Goal: Find specific page/section: Find specific page/section

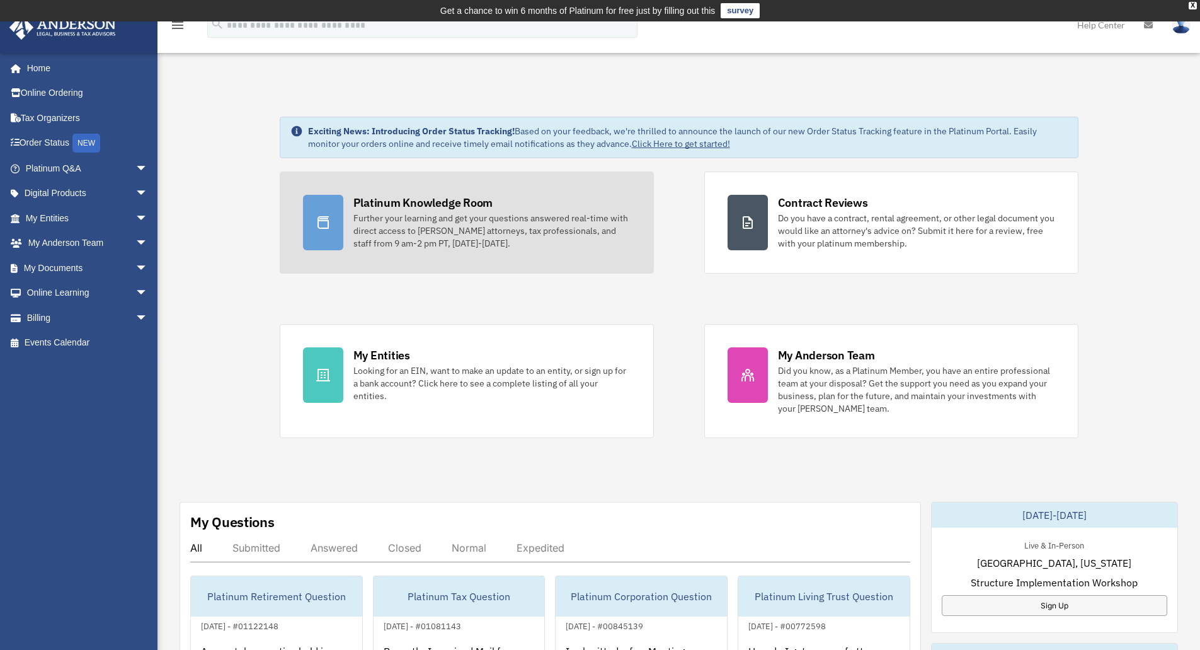
click at [466, 205] on div "Platinum Knowledge Room" at bounding box center [423, 203] width 140 height 16
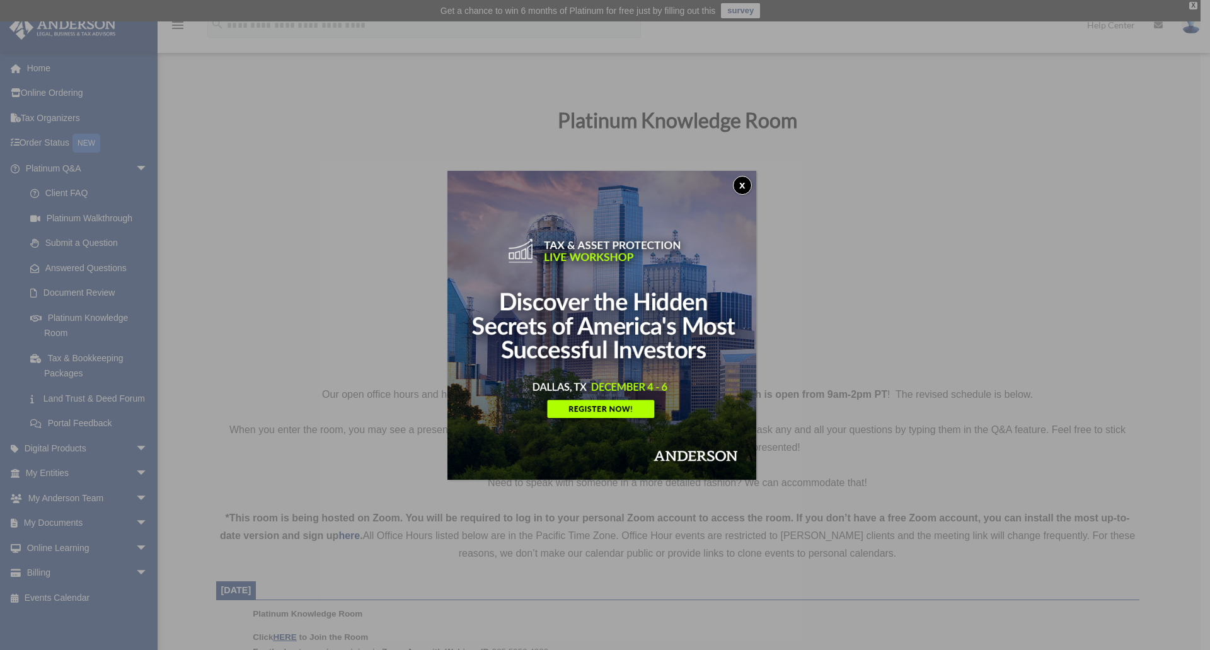
click at [750, 185] on button "x" at bounding box center [742, 185] width 19 height 19
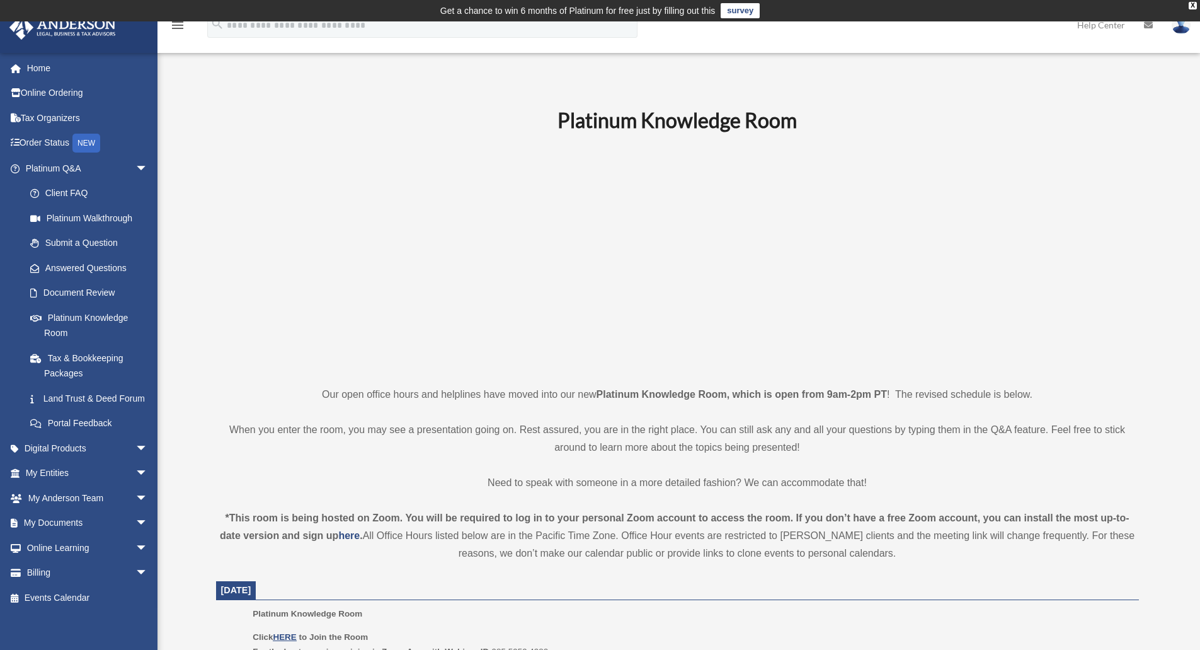
scroll to position [63, 0]
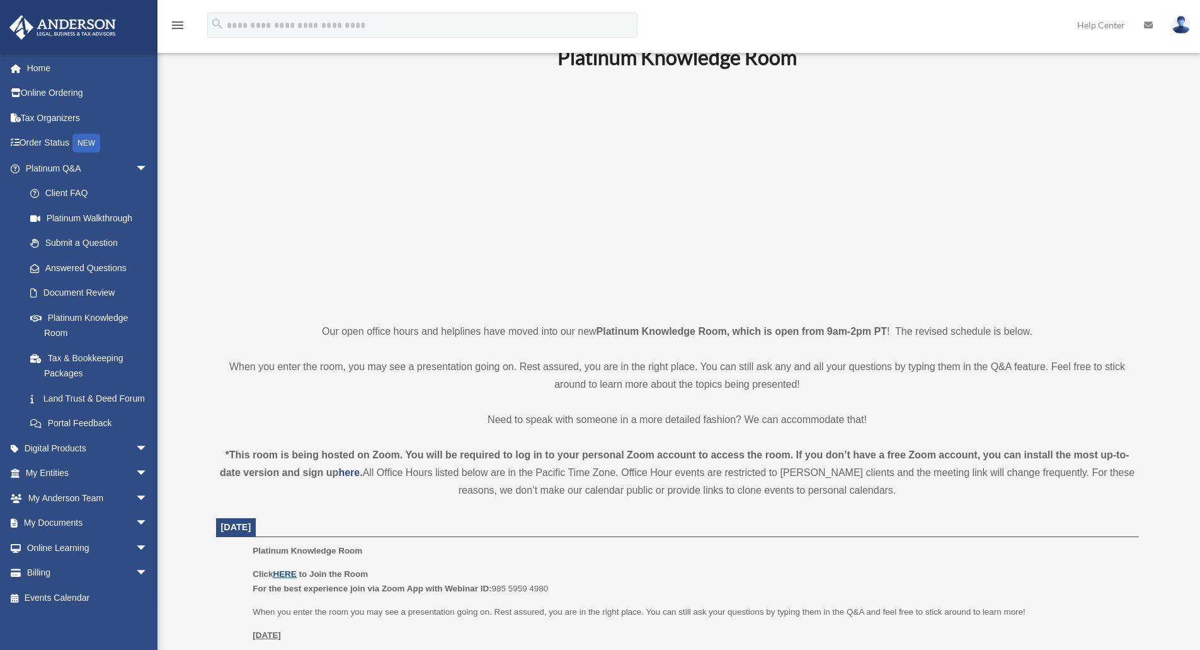
click at [282, 575] on u "HERE" at bounding box center [284, 573] width 23 height 9
